Goal: Book appointment/travel/reservation

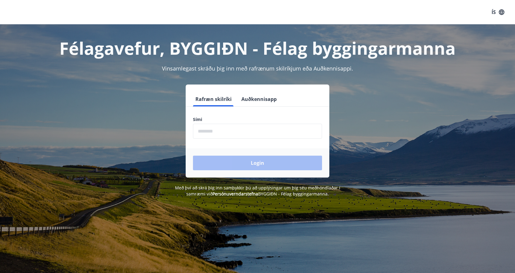
click at [223, 129] on input "phone" at bounding box center [257, 131] width 129 height 15
type input "********"
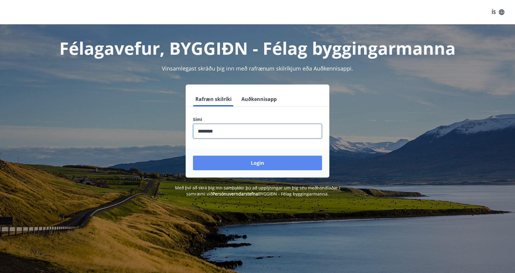
click at [251, 165] on button "Login" at bounding box center [257, 163] width 129 height 15
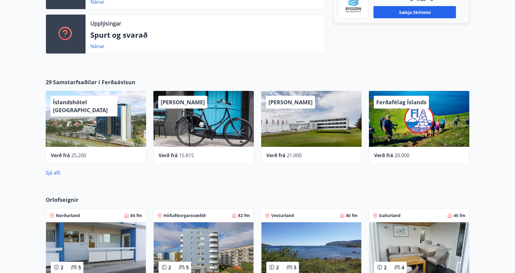
scroll to position [221, 0]
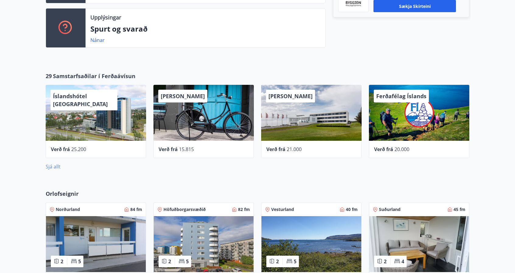
click at [51, 166] on link "Sjá allt" at bounding box center [53, 167] width 15 height 7
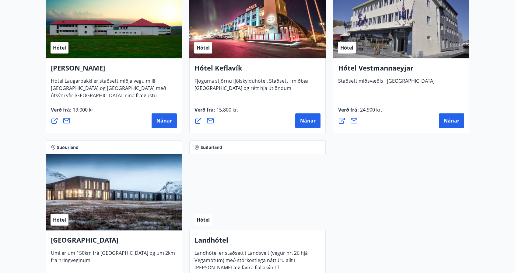
scroll to position [1456, 0]
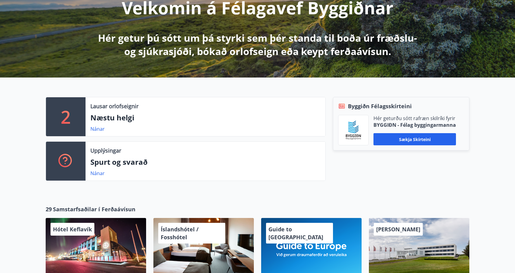
scroll to position [87, 0]
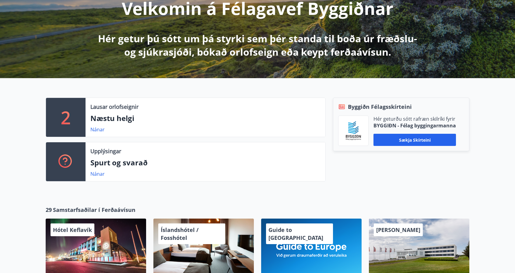
click at [68, 123] on p "2" at bounding box center [66, 117] width 10 height 23
click at [98, 129] on link "Nánar" at bounding box center [97, 129] width 14 height 7
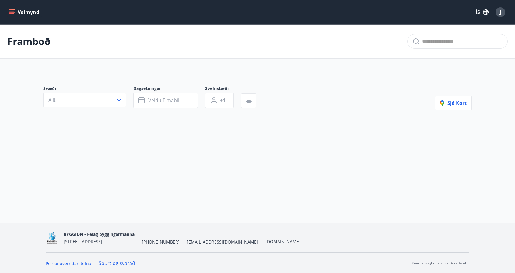
type input "*"
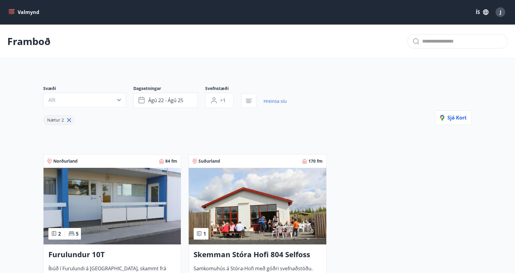
click at [11, 12] on icon "menu" at bounding box center [12, 12] width 7 height 1
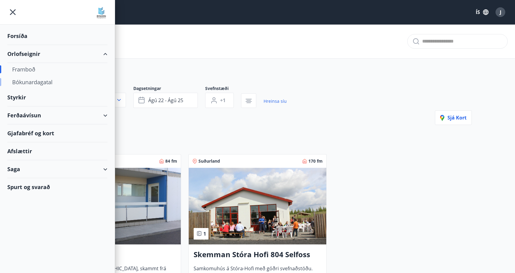
click at [34, 80] on div "Bókunardagatal" at bounding box center [57, 82] width 90 height 13
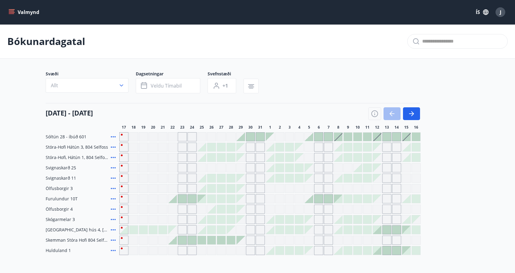
scroll to position [30, 0]
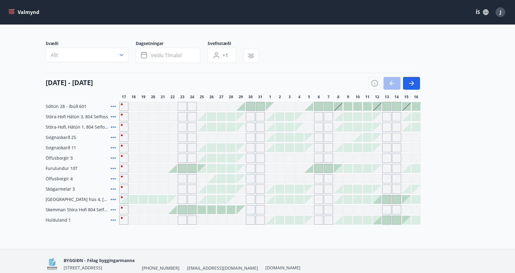
click at [280, 136] on div at bounding box center [280, 137] width 9 height 9
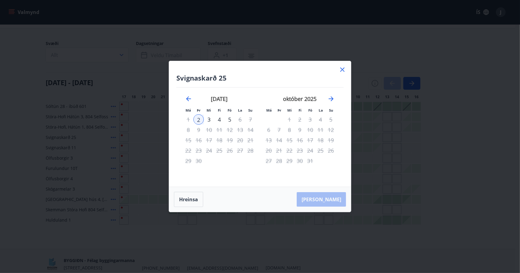
click at [344, 70] on icon at bounding box center [342, 69] width 7 height 7
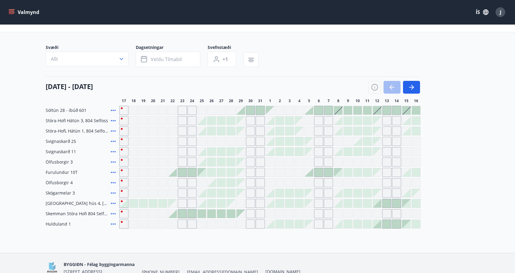
scroll to position [57, 0]
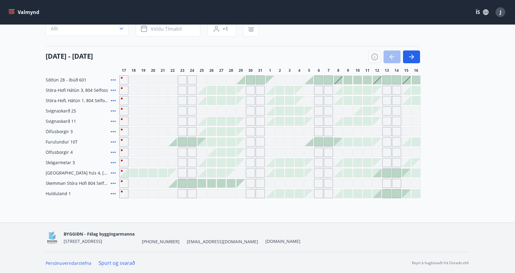
click at [282, 110] on div at bounding box center [280, 111] width 9 height 9
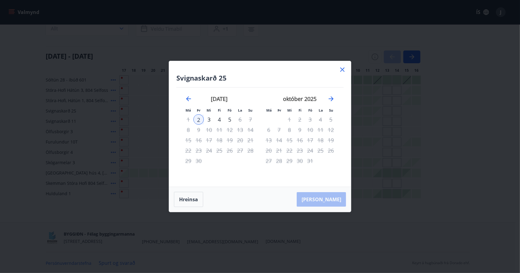
click at [342, 70] on icon at bounding box center [342, 69] width 1 height 1
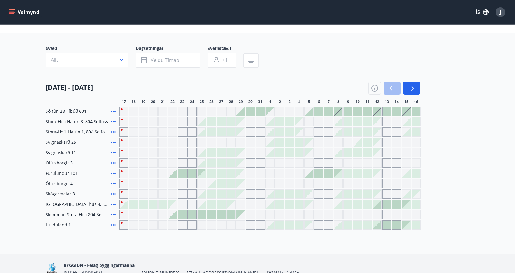
scroll to position [0, 0]
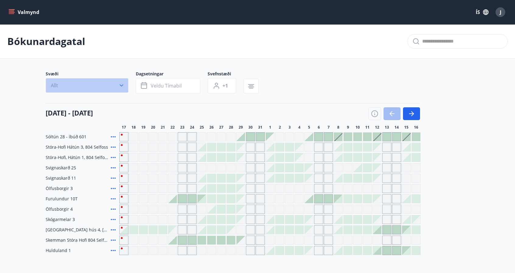
click at [121, 84] on icon "button" at bounding box center [121, 86] width 6 height 6
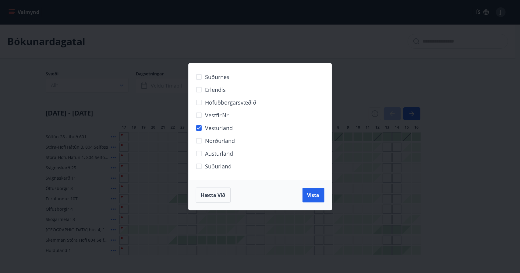
click at [412, 106] on div "Suðurnes Erlendis Höfuðborgarsvæðið Vestfirðir Vesturland Norðurland Austurland…" at bounding box center [260, 136] width 520 height 273
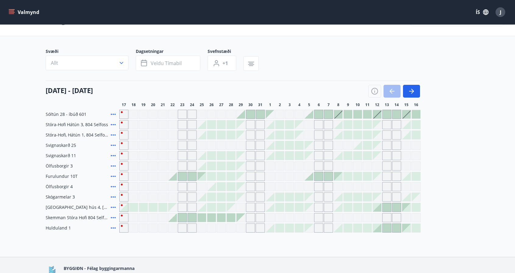
scroll to position [30, 0]
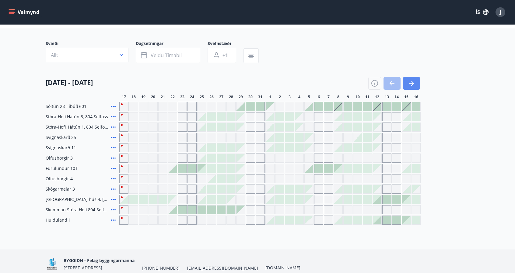
click at [412, 84] on icon "button" at bounding box center [412, 83] width 3 height 5
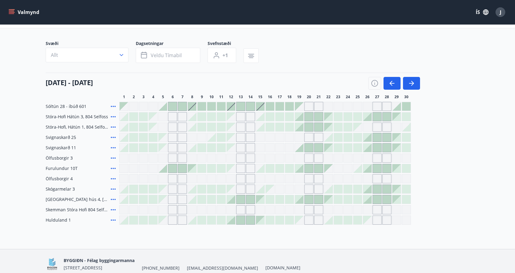
click at [204, 128] on div at bounding box center [202, 127] width 9 height 9
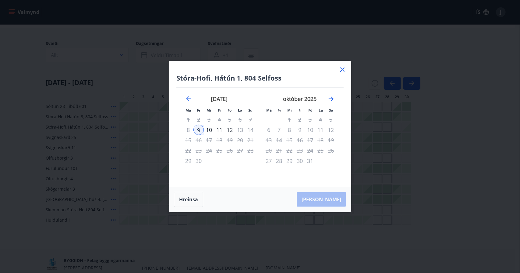
click at [342, 69] on icon at bounding box center [342, 70] width 4 height 4
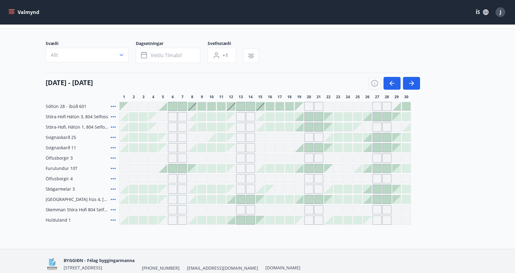
click at [212, 137] on div at bounding box center [211, 137] width 9 height 9
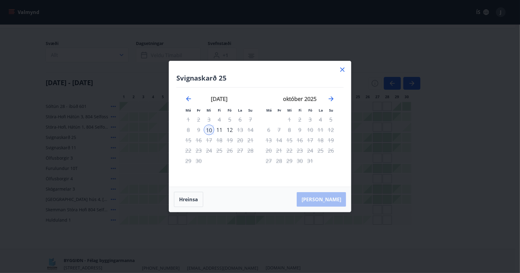
click at [342, 70] on icon at bounding box center [342, 69] width 1 height 1
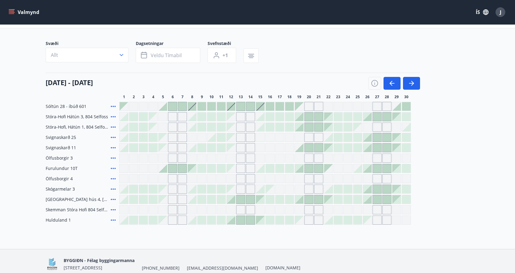
scroll to position [0, 0]
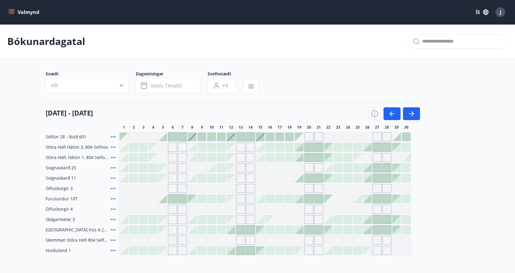
click at [12, 12] on icon "menu" at bounding box center [12, 12] width 6 height 6
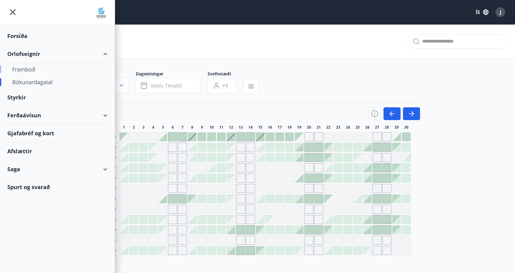
click at [31, 66] on div "Framboð" at bounding box center [57, 69] width 90 height 13
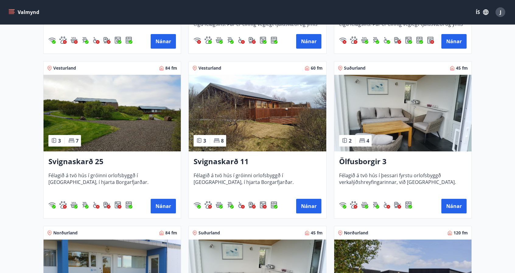
scroll to position [274, 0]
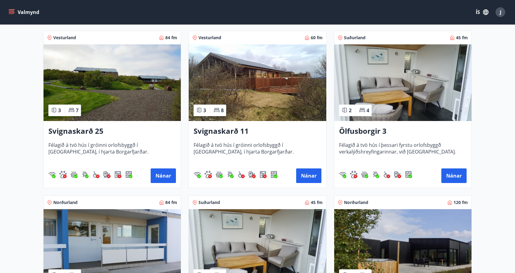
click at [120, 86] on img at bounding box center [112, 82] width 137 height 77
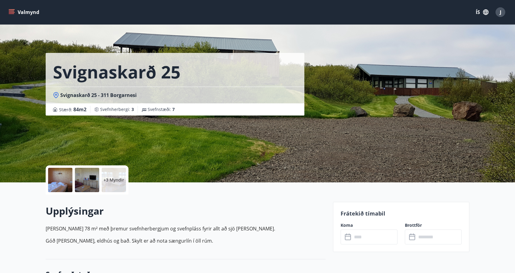
click at [229, 131] on div "Svignaskarð 25 Svignaskarð 25 - 311 Borgarnesi Stærð : 84 m2 Svefnherbergi : 3 …" at bounding box center [187, 91] width 283 height 183
click at [351, 78] on div "Svignaskarð 25 Svignaskarð 25 - 311 Borgarnesi Stærð : 84 m2 Svefnherbergi : 3 …" at bounding box center [258, 91] width 424 height 183
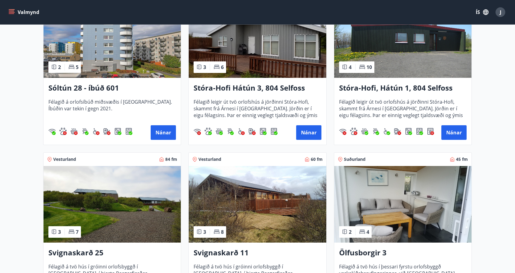
scroll to position [305, 0]
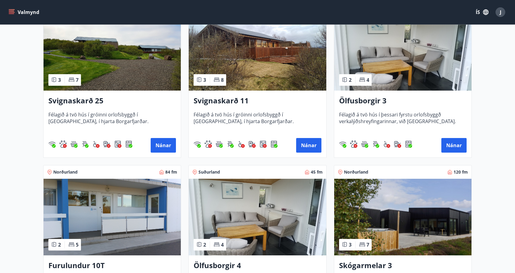
click at [261, 62] on img at bounding box center [257, 52] width 137 height 77
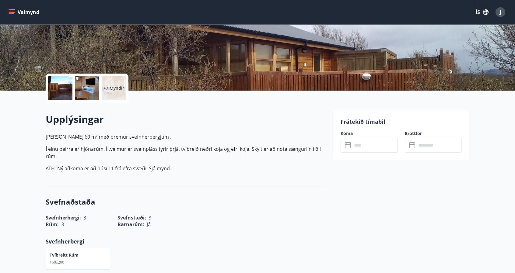
scroll to position [91, 0]
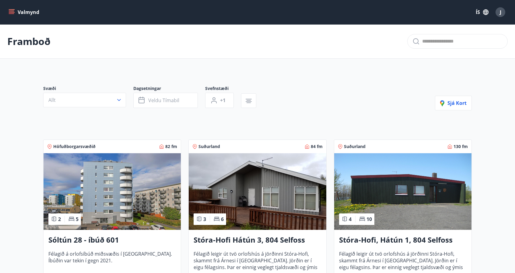
click at [10, 12] on icon "menu" at bounding box center [12, 12] width 7 height 1
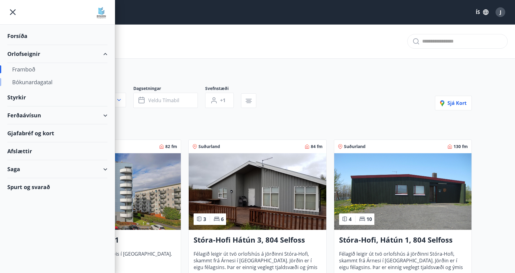
click at [33, 82] on div "Bókunardagatal" at bounding box center [57, 82] width 90 height 13
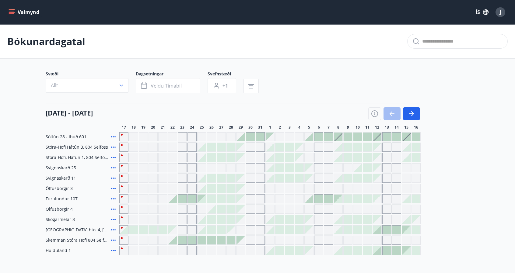
click at [67, 175] on span "Svignaskarð 11" at bounding box center [61, 178] width 30 height 6
click at [183, 178] on div "Gráir dagar eru ekki bókanlegir" at bounding box center [182, 178] width 9 height 9
click at [211, 178] on div at bounding box center [211, 178] width 9 height 9
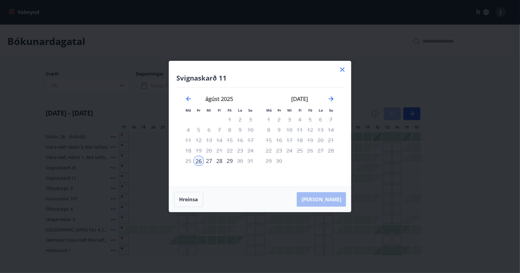
click at [344, 70] on icon at bounding box center [342, 69] width 7 height 7
